Goal: Find contact information: Find contact information

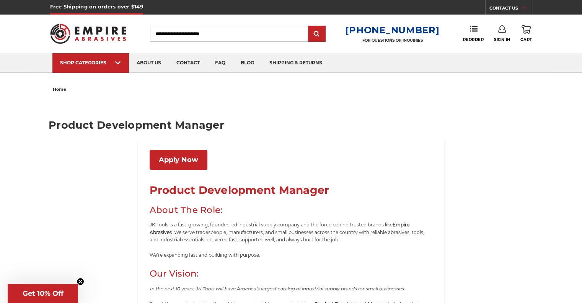
click at [183, 156] on link "Apply Now" at bounding box center [179, 160] width 58 height 20
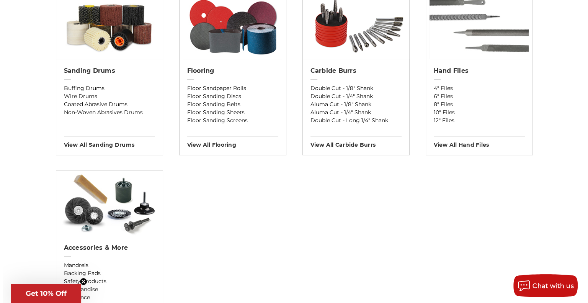
scroll to position [985, 0]
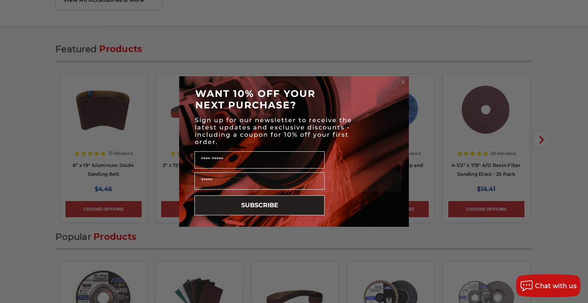
click at [403, 82] on icon "Close dialog" at bounding box center [402, 81] width 3 height 3
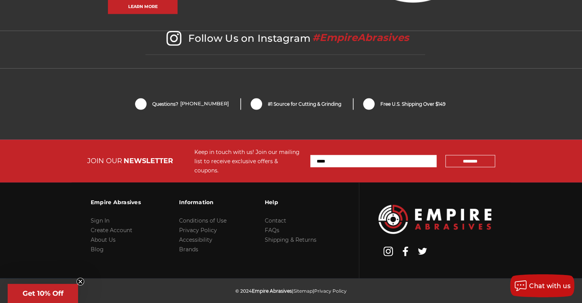
scroll to position [1657, 0]
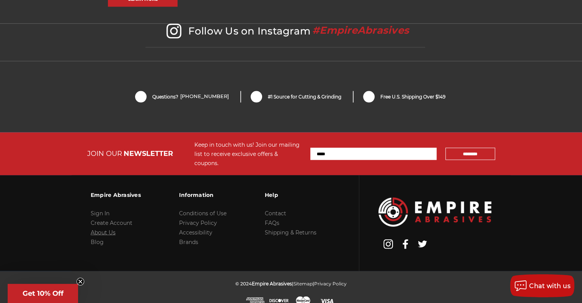
click at [102, 229] on link "About Us" at bounding box center [103, 232] width 25 height 7
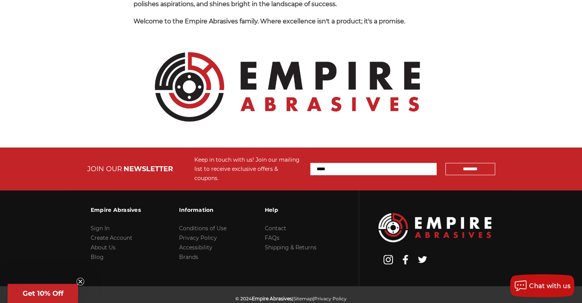
scroll to position [855, 0]
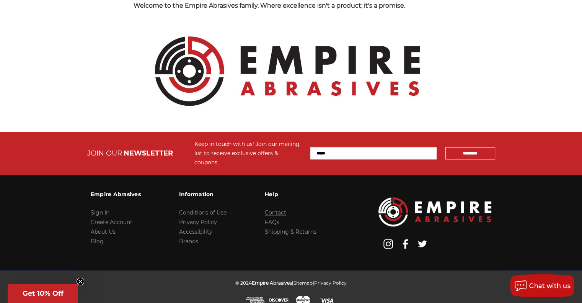
click at [276, 209] on link "Contact" at bounding box center [275, 212] width 21 height 7
